Goal: Transaction & Acquisition: Purchase product/service

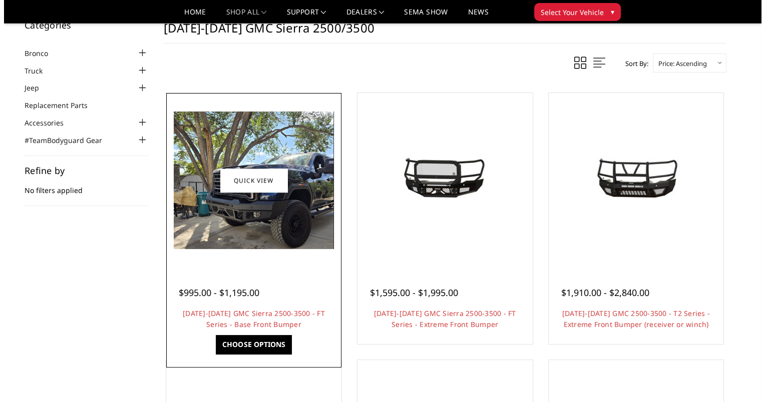
scroll to position [36, 0]
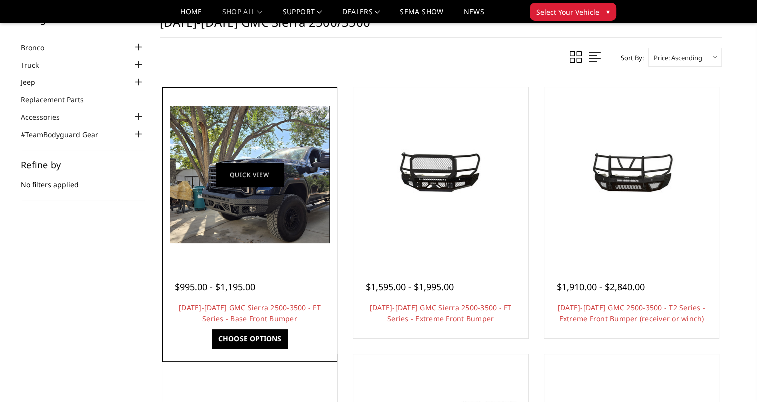
click at [250, 181] on link "Quick view" at bounding box center [249, 175] width 67 height 24
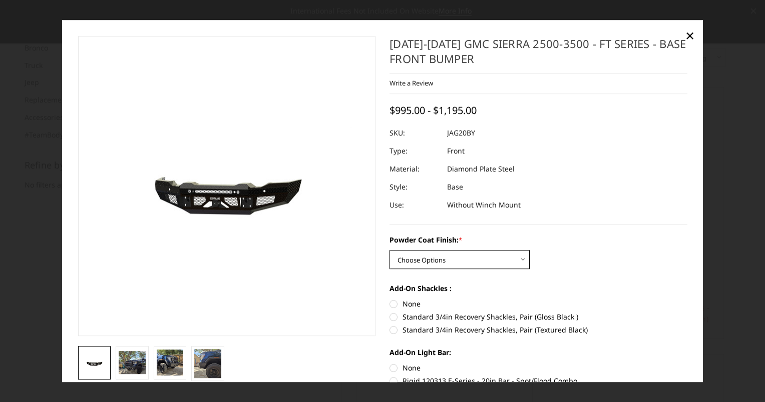
click at [482, 268] on select "Choose Options Bare Metal Gloss Black Powder Coat Textured Black Powder Coat" at bounding box center [459, 260] width 140 height 19
select select "3357"
click at [389, 251] on select "Choose Options Bare Metal Gloss Black Powder Coat Textured Black Powder Coat" at bounding box center [459, 260] width 140 height 19
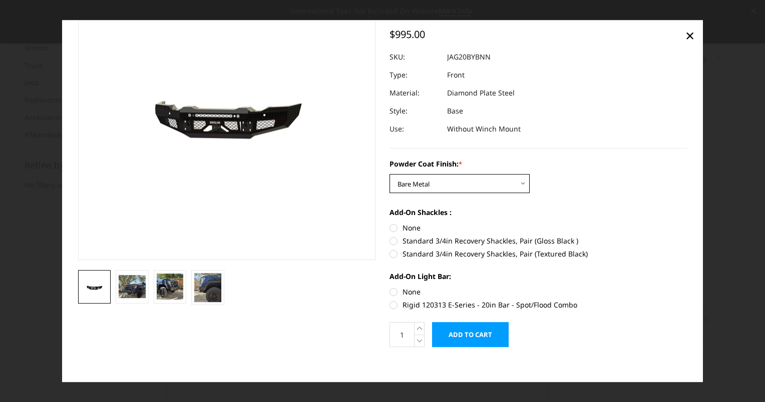
scroll to position [76, 0]
click at [390, 230] on label "None" at bounding box center [538, 228] width 298 height 11
click at [390, 224] on input "None" at bounding box center [389, 223] width 1 height 1
radio input "true"
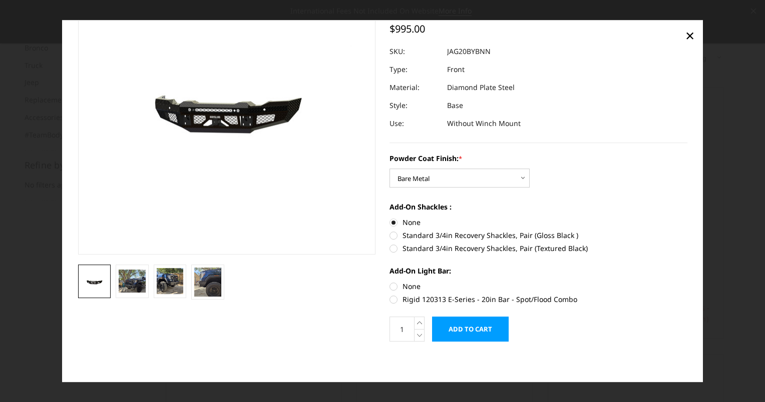
click at [393, 299] on label "Rigid 120313 E-Series - 20in Bar - Spot/Flood Combo" at bounding box center [538, 300] width 298 height 11
click at [687, 282] on input "Rigid 120313 E-Series - 20in Bar - Spot/Flood Combo" at bounding box center [687, 282] width 1 height 1
radio input "true"
click at [391, 299] on label "Rigid 120313 E-Series - 20in Bar - Spot/Flood Combo" at bounding box center [538, 300] width 298 height 11
click at [687, 282] on input "Rigid 120313 E-Series - 20in Bar - Spot/Flood Combo" at bounding box center [687, 282] width 1 height 1
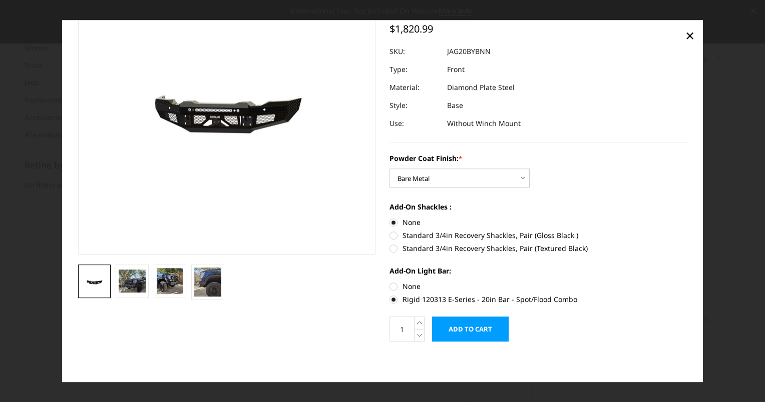
click at [390, 288] on label "None" at bounding box center [538, 287] width 298 height 11
click at [390, 282] on input "None" at bounding box center [389, 282] width 1 height 1
radio input "true"
click at [138, 276] on img at bounding box center [132, 281] width 27 height 23
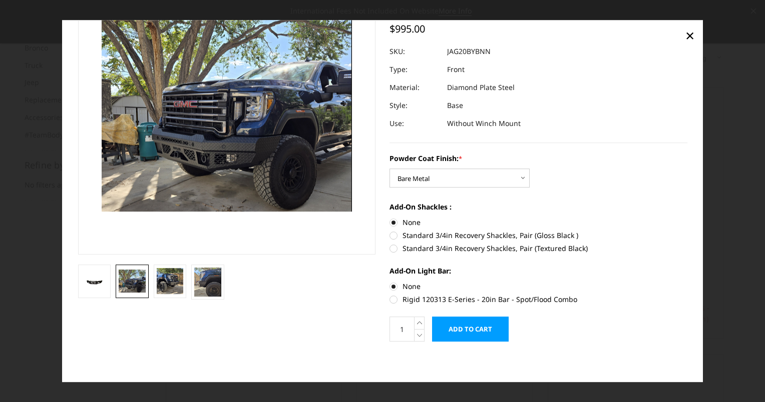
scroll to position [34, 0]
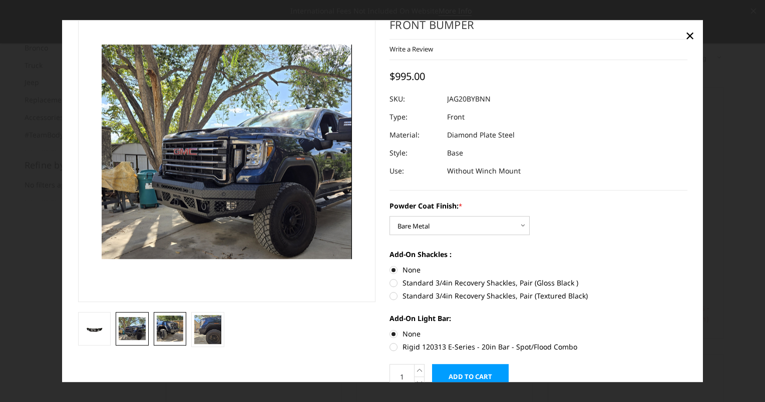
click at [176, 333] on img at bounding box center [170, 329] width 27 height 26
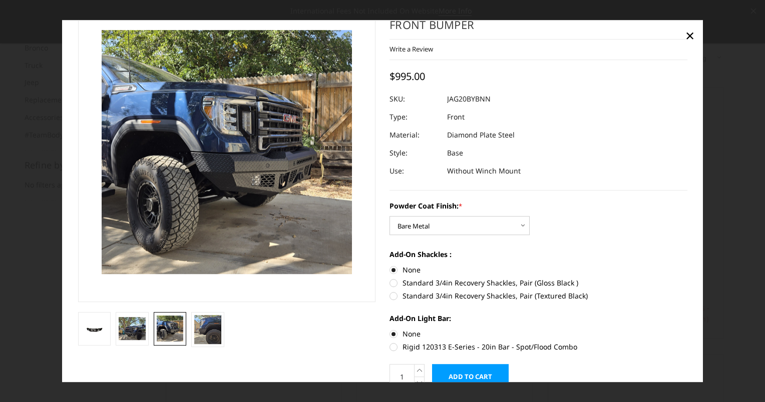
scroll to position [19, 0]
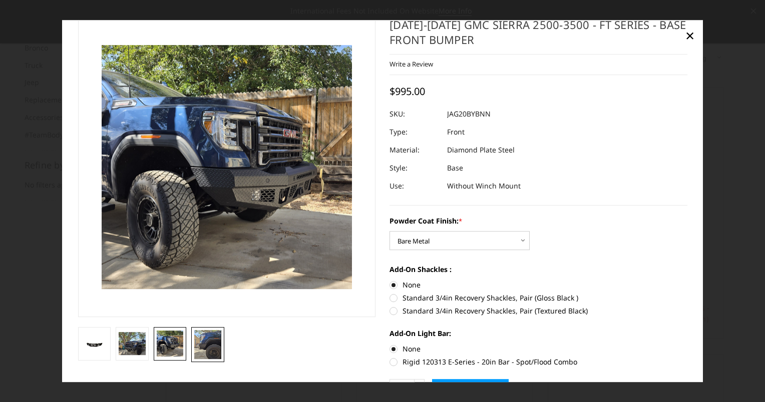
click at [200, 339] on img at bounding box center [207, 344] width 27 height 29
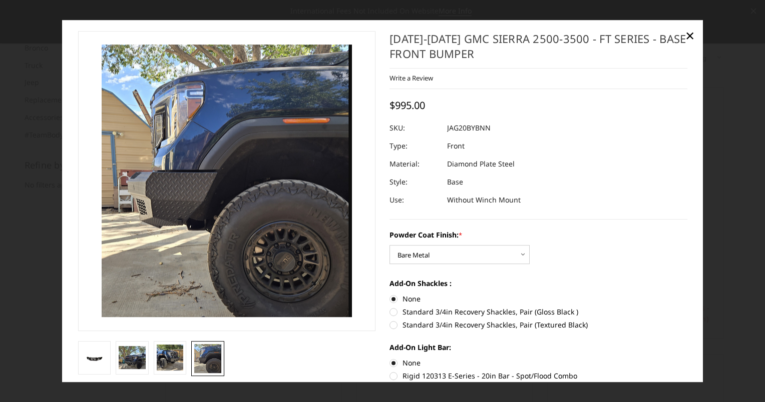
scroll to position [82, 0]
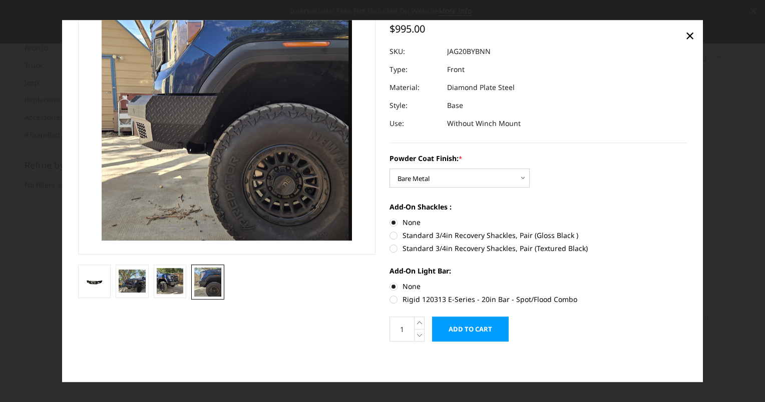
click at [471, 329] on input "Add to Cart" at bounding box center [470, 329] width 77 height 25
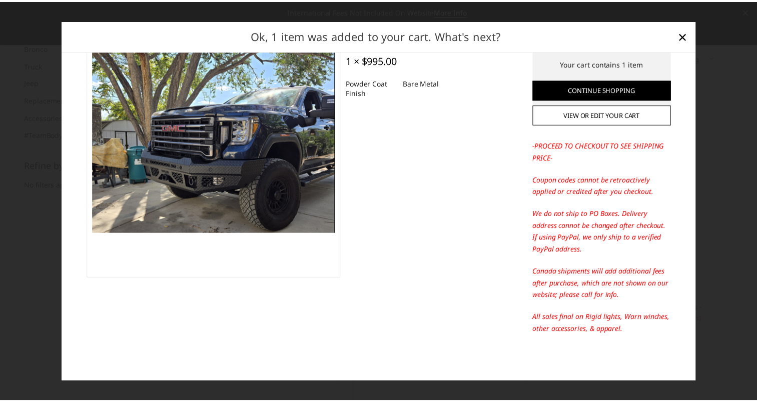
scroll to position [90, 0]
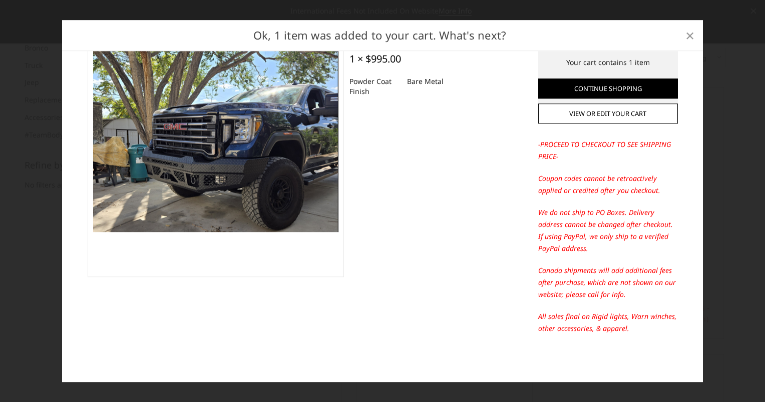
click at [689, 31] on span "×" at bounding box center [689, 36] width 9 height 22
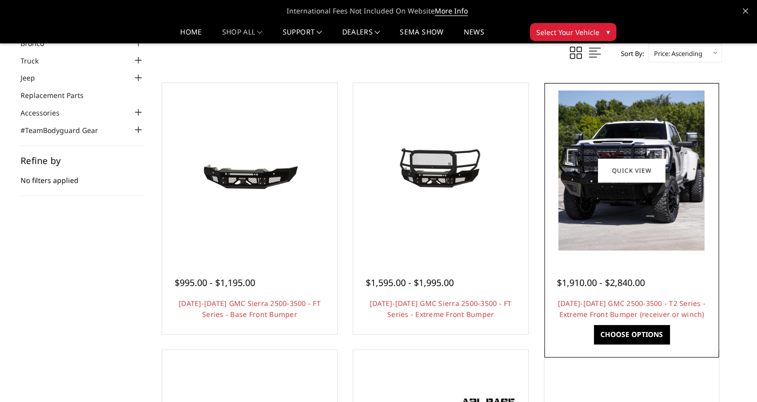
scroll to position [40, 0]
